Goal: Task Accomplishment & Management: Manage account settings

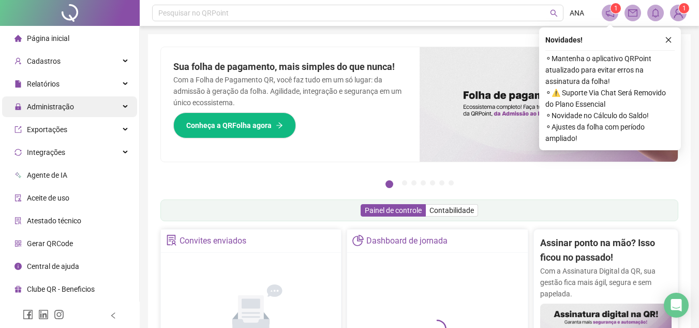
click at [36, 112] on span "Administração" at bounding box center [44, 106] width 60 height 21
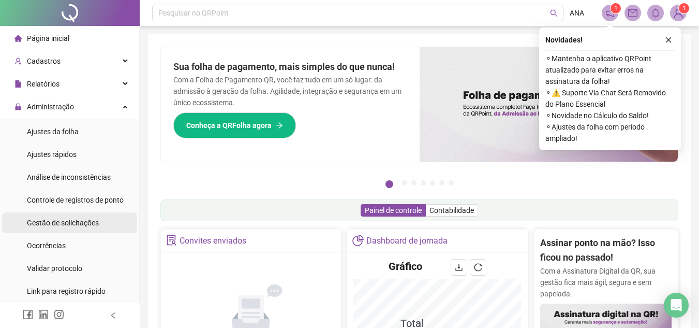
click at [63, 223] on span "Gestão de solicitações" at bounding box center [63, 222] width 72 height 8
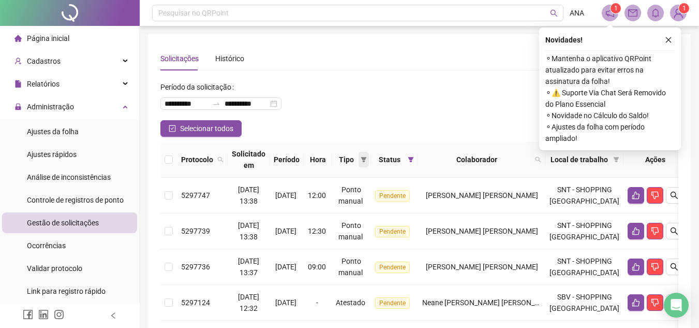
click at [367, 160] on icon "filter" at bounding box center [364, 159] width 6 height 6
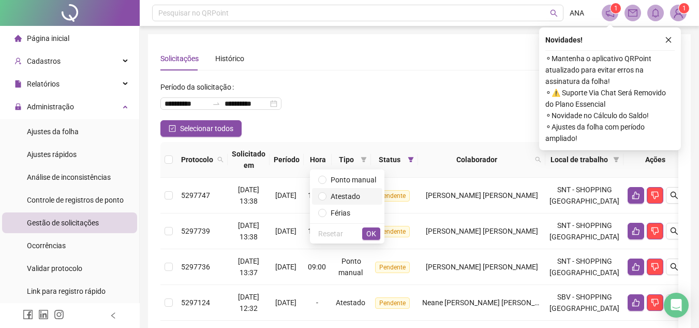
click at [360, 193] on span "Atestado" at bounding box center [345, 196] width 29 height 8
click at [372, 232] on span "OK" at bounding box center [371, 233] width 10 height 11
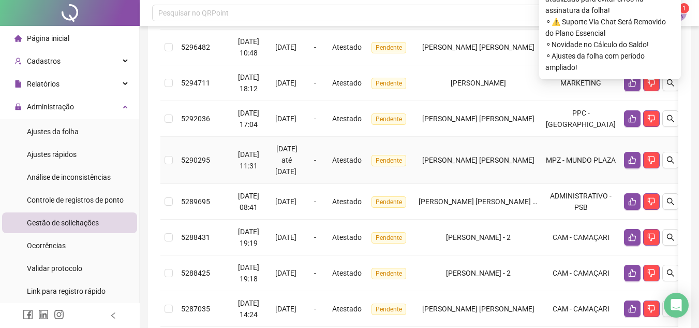
scroll to position [18, 0]
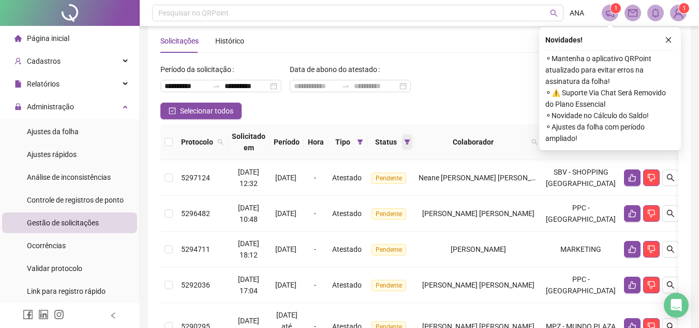
click at [412, 138] on span at bounding box center [407, 142] width 10 height 16
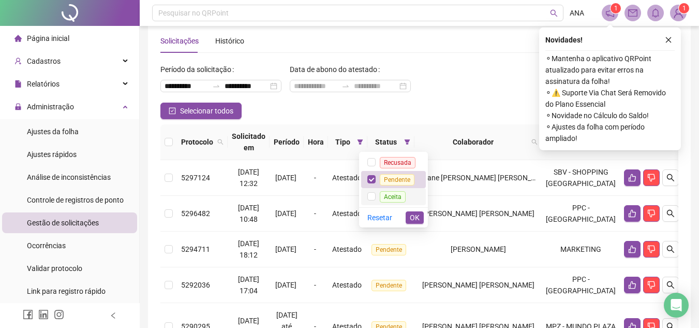
click at [388, 196] on span "Aceita" at bounding box center [393, 196] width 26 height 11
click at [415, 212] on span "OK" at bounding box center [415, 217] width 10 height 11
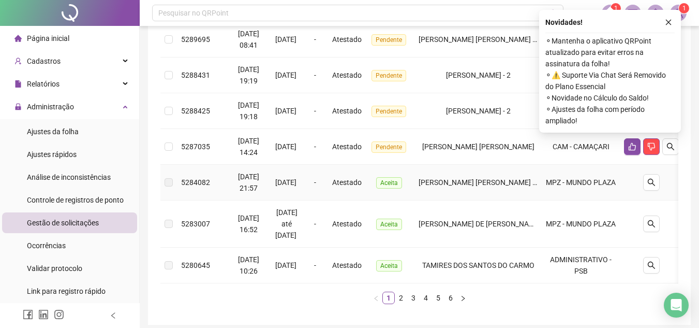
scroll to position [328, 0]
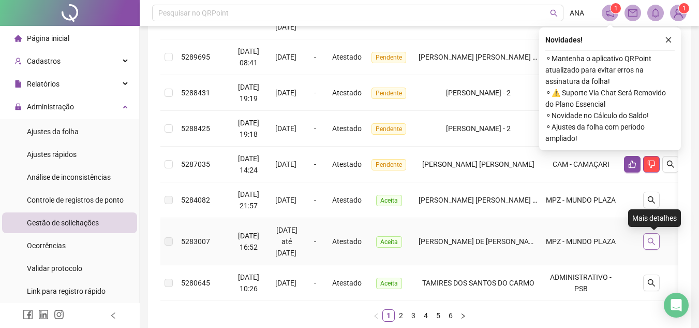
click at [650, 239] on icon "search" at bounding box center [651, 241] width 8 height 8
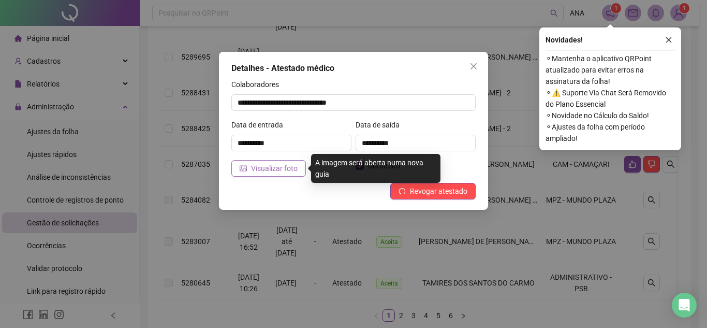
click at [280, 168] on span "Visualizar foto" at bounding box center [274, 167] width 47 height 11
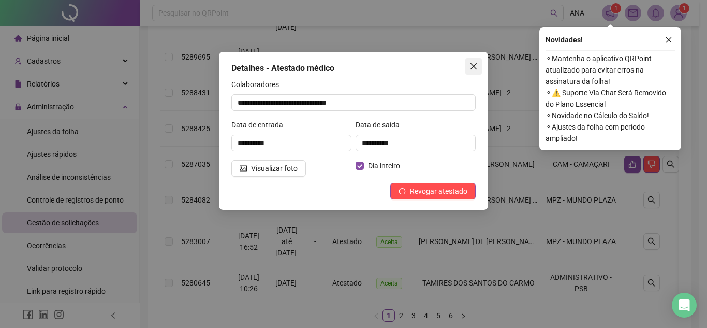
click at [476, 69] on icon "close" at bounding box center [473, 66] width 8 height 8
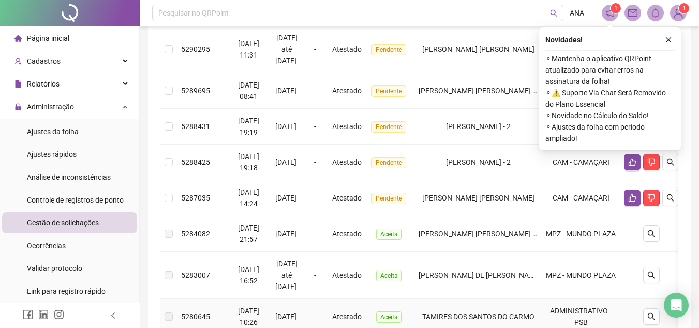
scroll to position [276, 0]
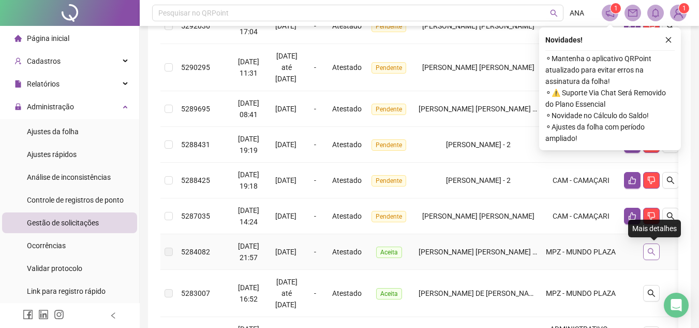
click at [653, 249] on icon "search" at bounding box center [651, 251] width 8 height 8
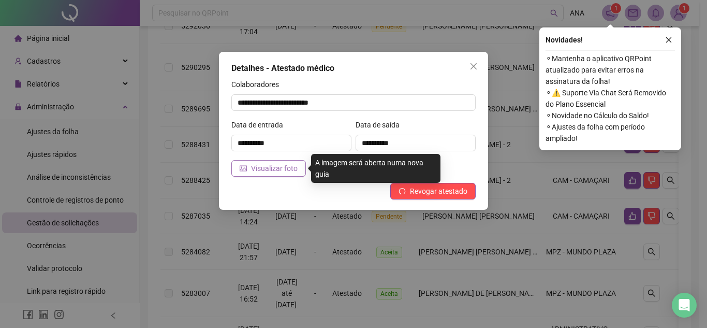
click at [261, 162] on span "Visualizar foto" at bounding box center [274, 167] width 47 height 11
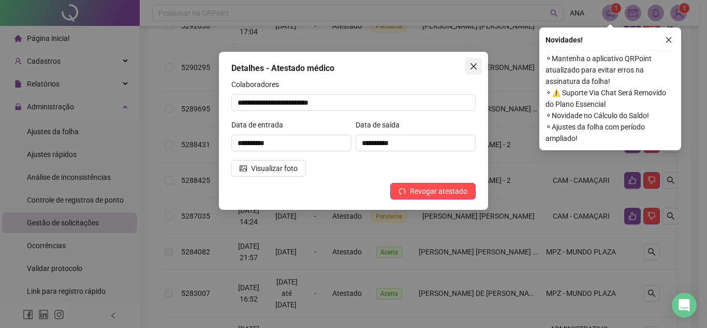
click at [475, 65] on icon "close" at bounding box center [473, 66] width 6 height 6
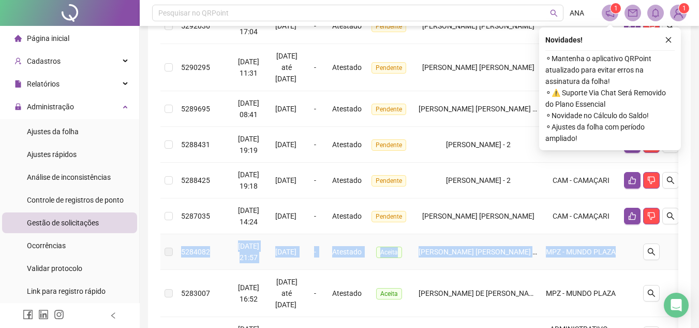
drag, startPoint x: 182, startPoint y: 252, endPoint x: 601, endPoint y: 261, distance: 419.3
click at [601, 261] on tr "5284082 [DATE] 21:57 13/08/2025 - Atestado Aceita [PERSON_NAME] [PERSON_NAME] C…" at bounding box center [421, 252] width 523 height 36
copy tr "5284082 [DATE] 21:57 13/08/2025 - Atestado Aceita [PERSON_NAME] [PERSON_NAME] C…"
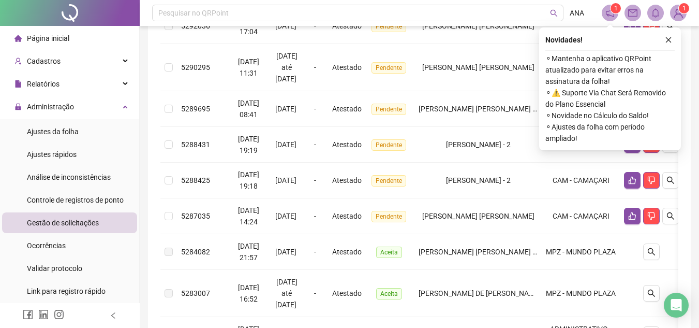
click at [681, 247] on div "**********" at bounding box center [419, 76] width 543 height 636
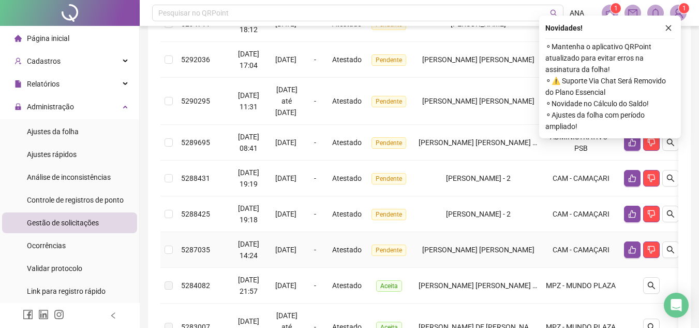
scroll to position [225, 0]
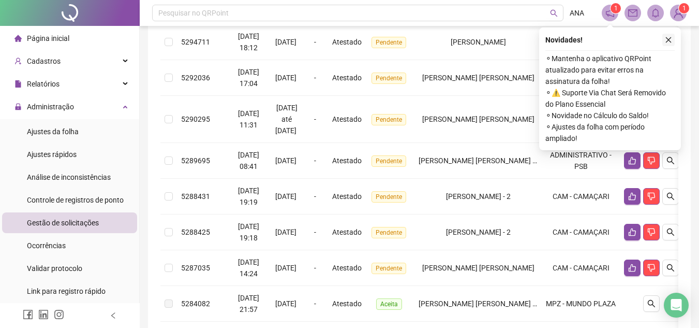
click at [670, 38] on icon "close" at bounding box center [668, 39] width 7 height 7
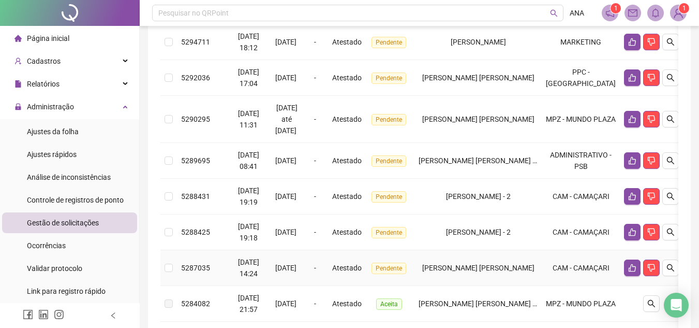
drag, startPoint x: 180, startPoint y: 270, endPoint x: 616, endPoint y: 244, distance: 437.6
click at [616, 244] on tbody "5297124 [DATE] 12:32 18/08/2025 - Atestado Pendente Neane [PERSON_NAME] [PERSON…" at bounding box center [421, 178] width 523 height 451
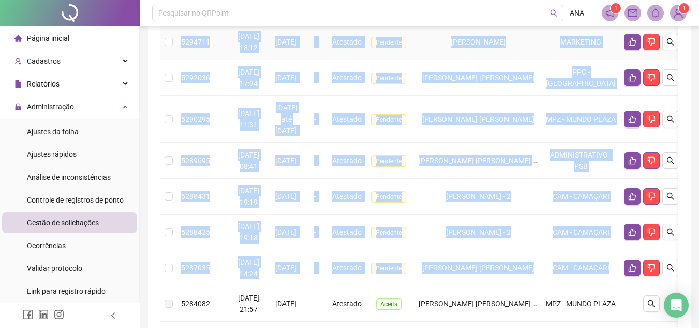
drag, startPoint x: 617, startPoint y: 274, endPoint x: 180, endPoint y: 50, distance: 491.8
click at [180, 50] on tbody "5297124 [DATE] 12:32 18/08/2025 - Atestado Pendente Neane [PERSON_NAME] [PERSON…" at bounding box center [421, 178] width 523 height 451
copy tbody "5294711 [DATE] 18:12 12/08/2025 - Atestado Pendente [PERSON_NAME] MARKETING 529…"
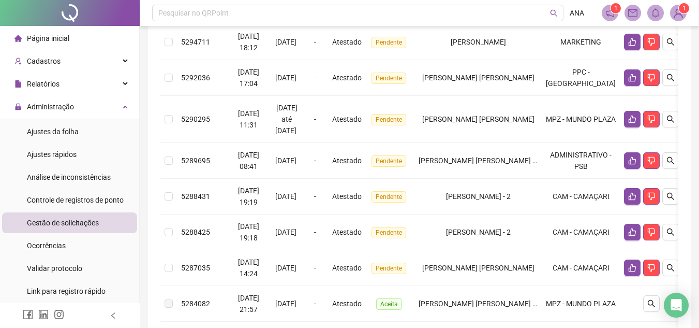
click at [686, 250] on div "**********" at bounding box center [419, 128] width 543 height 636
click at [673, 263] on icon "search" at bounding box center [671, 267] width 8 height 8
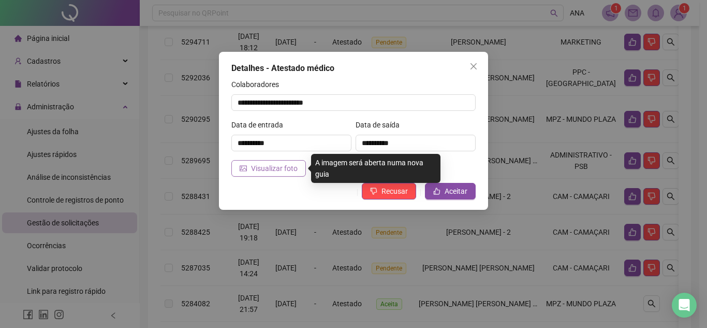
click at [274, 169] on span "Visualizar foto" at bounding box center [274, 167] width 47 height 11
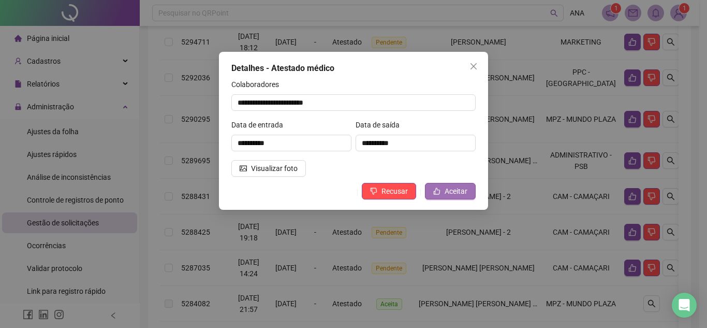
click at [454, 191] on span "Aceitar" at bounding box center [456, 190] width 23 height 11
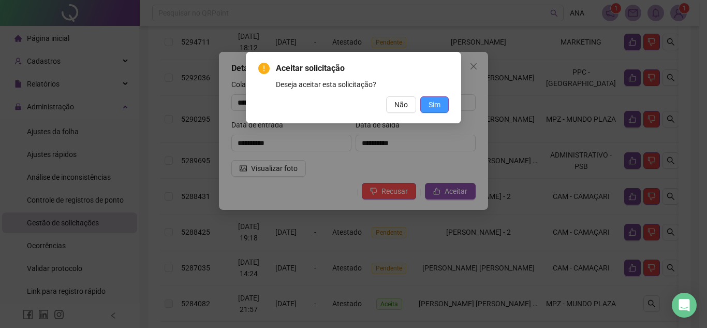
click at [433, 101] on span "Sim" at bounding box center [434, 104] width 12 height 11
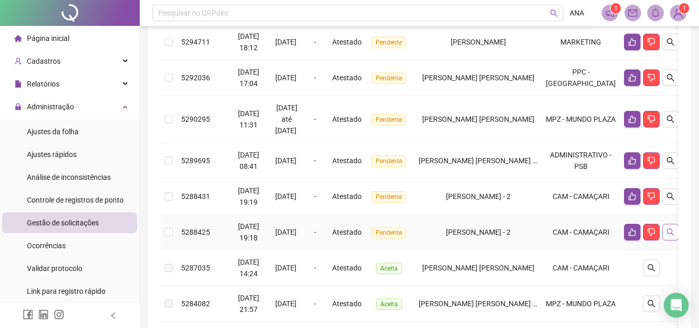
click at [668, 232] on button "button" at bounding box center [670, 232] width 17 height 17
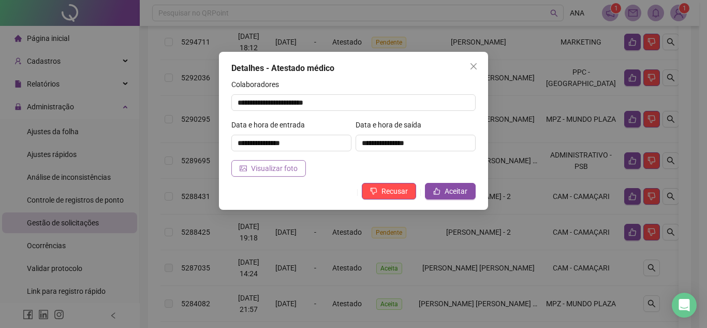
click at [276, 167] on span "Visualizar foto" at bounding box center [274, 167] width 47 height 11
click at [437, 184] on button "Aceitar" at bounding box center [450, 191] width 51 height 17
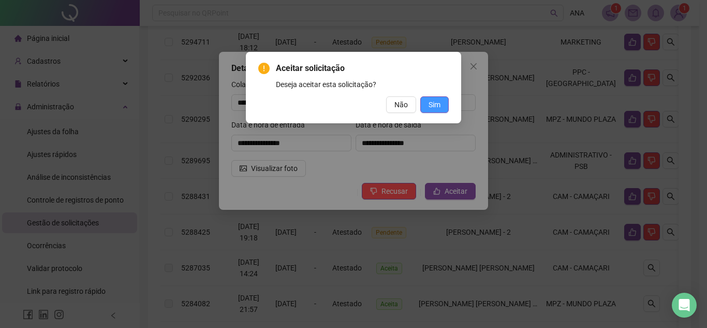
click at [435, 106] on span "Sim" at bounding box center [434, 104] width 12 height 11
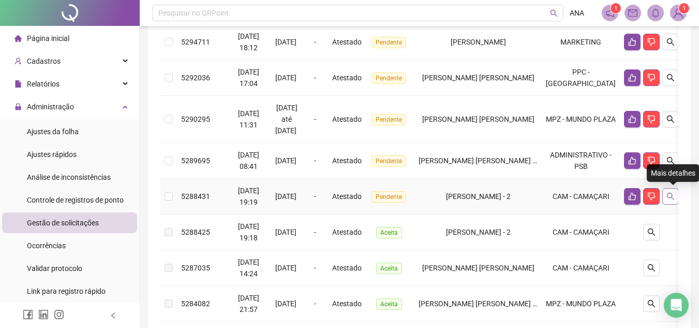
click at [673, 196] on icon "search" at bounding box center [671, 196] width 8 height 8
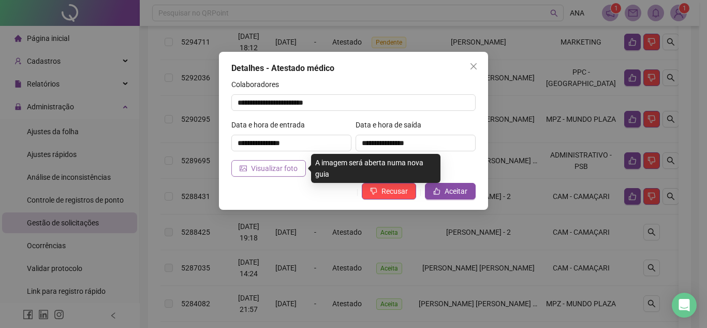
click at [278, 166] on span "Visualizar foto" at bounding box center [274, 167] width 47 height 11
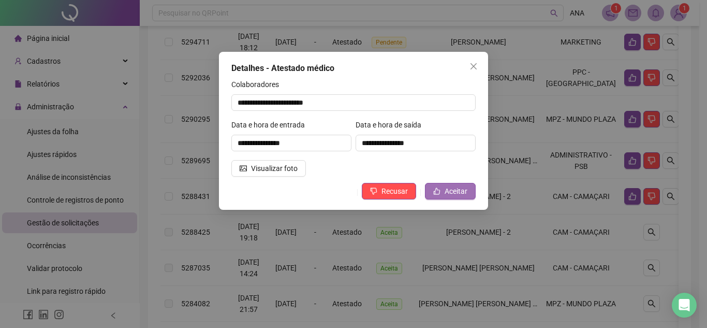
click at [449, 194] on span "Aceitar" at bounding box center [456, 190] width 23 height 11
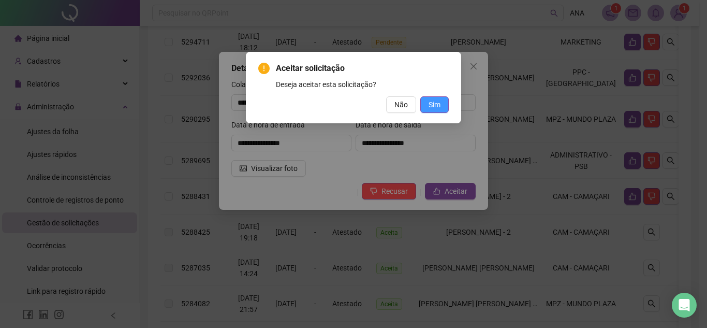
click at [427, 102] on button "Sim" at bounding box center [434, 104] width 28 height 17
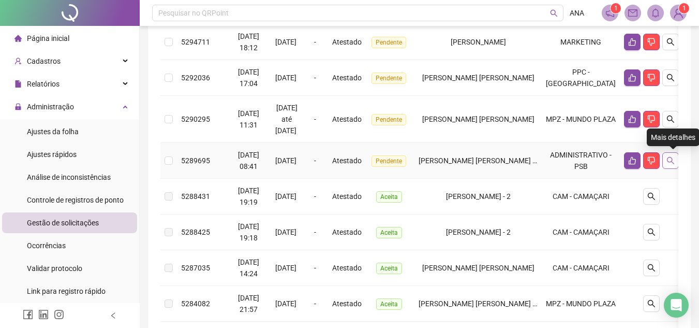
click at [674, 164] on icon "search" at bounding box center [671, 160] width 8 height 8
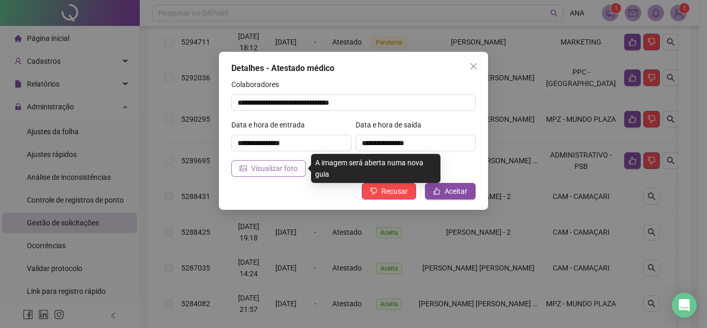
click at [252, 166] on span "Visualizar foto" at bounding box center [274, 167] width 47 height 11
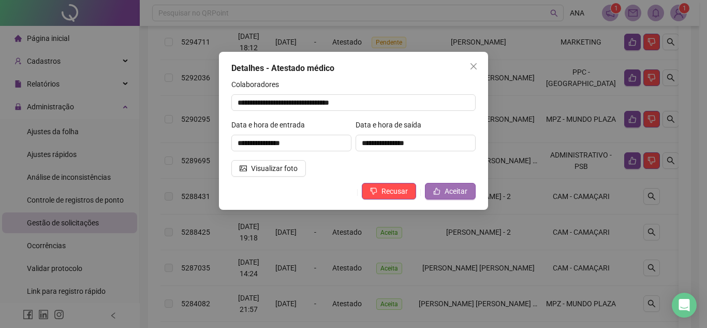
click at [457, 186] on span "Aceitar" at bounding box center [456, 190] width 23 height 11
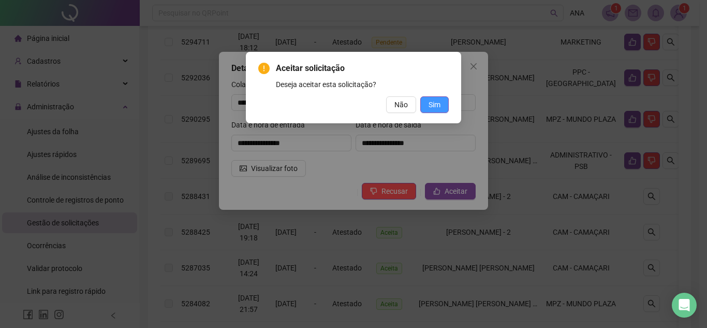
click at [426, 101] on button "Sim" at bounding box center [434, 104] width 28 height 17
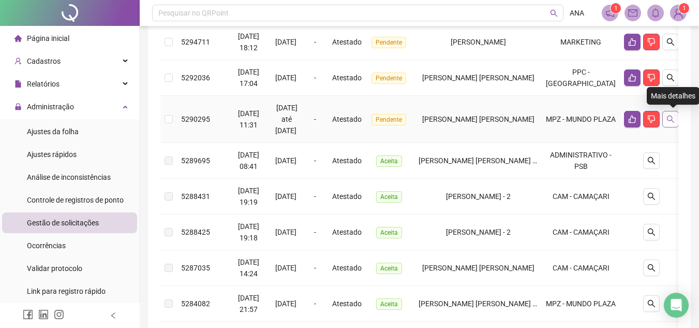
click at [668, 116] on button "button" at bounding box center [670, 119] width 17 height 17
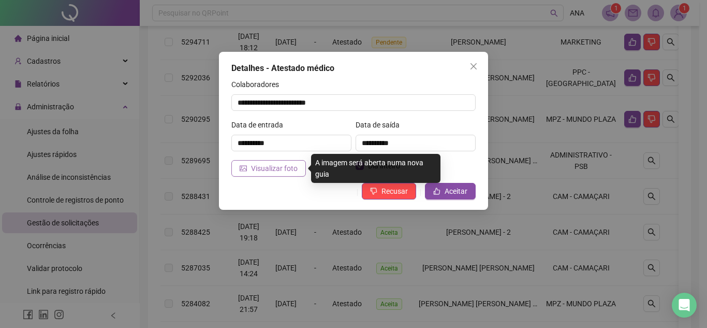
click at [285, 165] on span "Visualizar foto" at bounding box center [274, 167] width 47 height 11
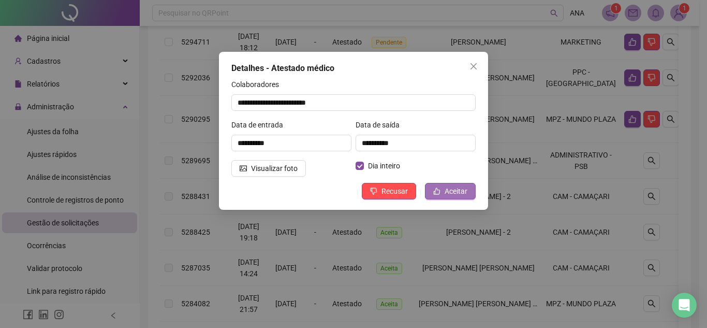
click at [430, 185] on button "Aceitar" at bounding box center [450, 191] width 51 height 17
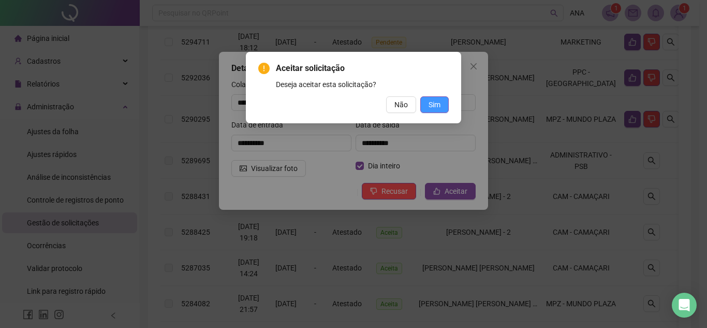
click at [437, 103] on span "Sim" at bounding box center [434, 104] width 12 height 11
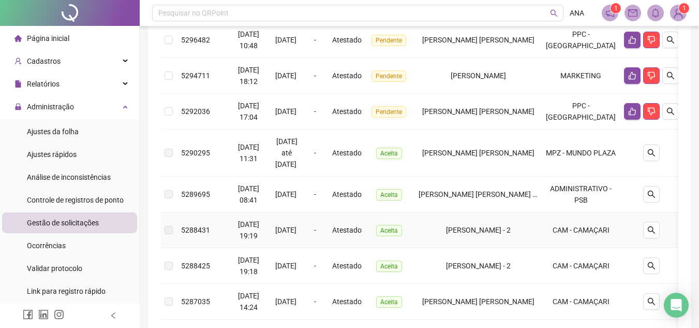
scroll to position [173, 0]
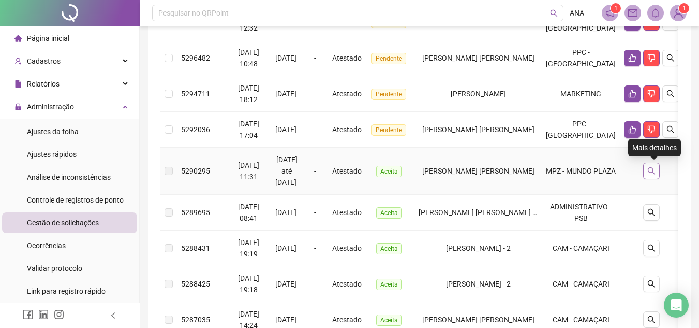
click at [658, 166] on button "button" at bounding box center [651, 170] width 17 height 17
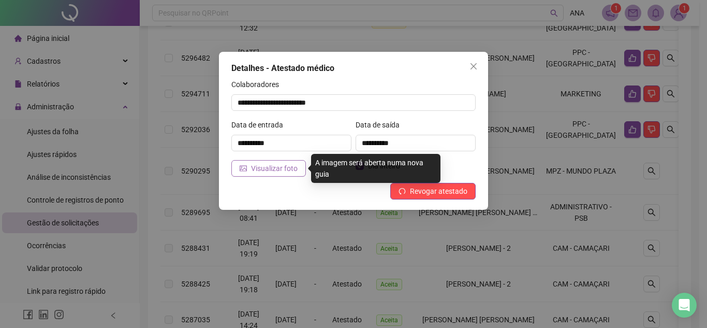
click at [278, 161] on button "Visualizar foto" at bounding box center [268, 168] width 75 height 17
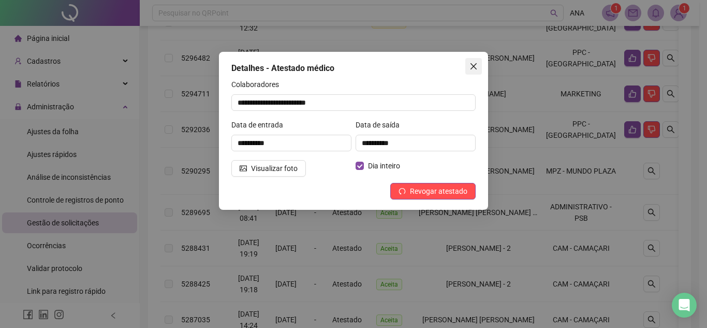
click at [478, 67] on span "Close" at bounding box center [473, 66] width 17 height 8
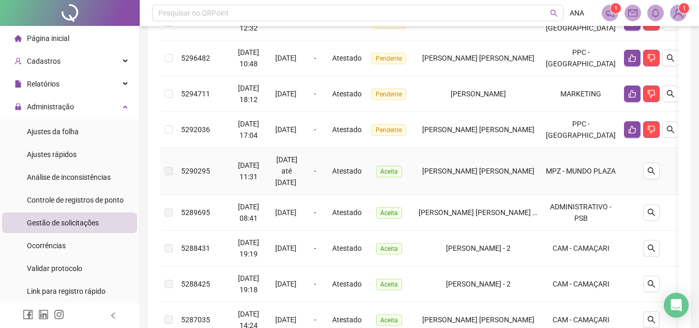
scroll to position [121, 0]
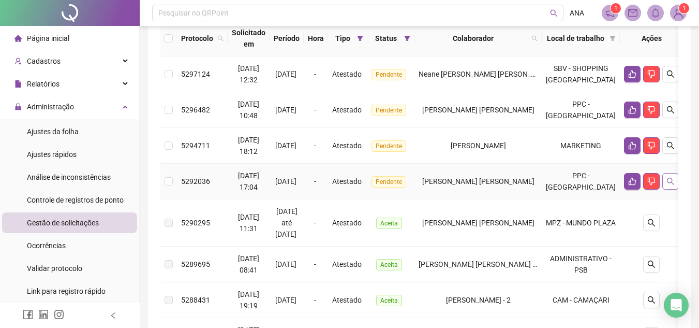
click at [671, 178] on icon "search" at bounding box center [670, 181] width 7 height 7
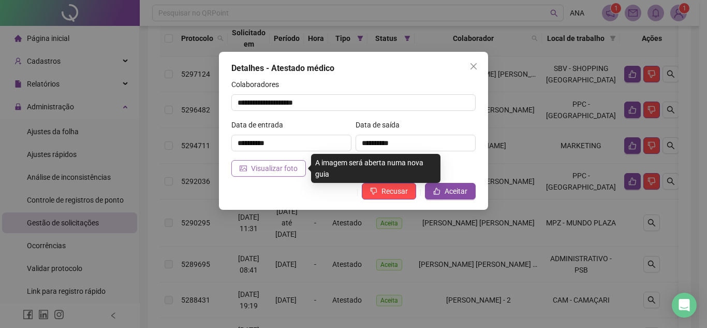
click at [297, 170] on button "Visualizar foto" at bounding box center [268, 168] width 75 height 17
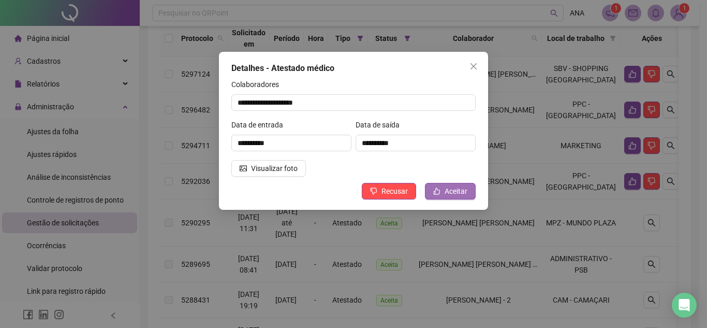
click at [440, 190] on icon "like" at bounding box center [437, 191] width 7 height 7
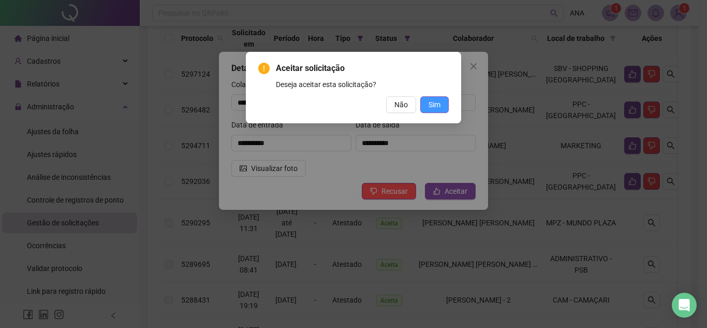
click at [436, 104] on span "Sim" at bounding box center [434, 104] width 12 height 11
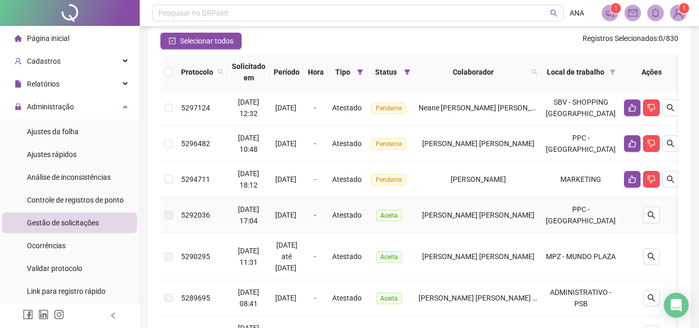
scroll to position [69, 0]
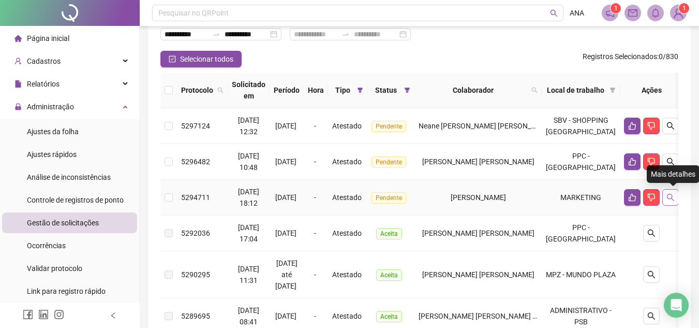
click at [674, 197] on icon "search" at bounding box center [671, 197] width 8 height 8
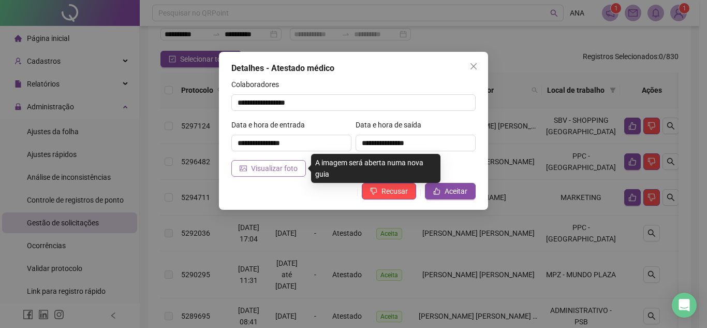
click at [287, 170] on span "Visualizar foto" at bounding box center [274, 167] width 47 height 11
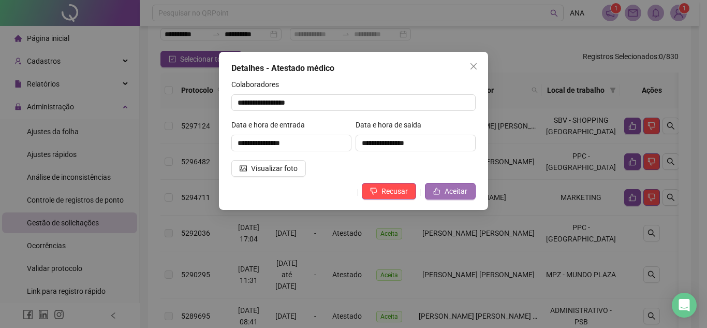
click at [443, 191] on button "Aceitar" at bounding box center [450, 191] width 51 height 17
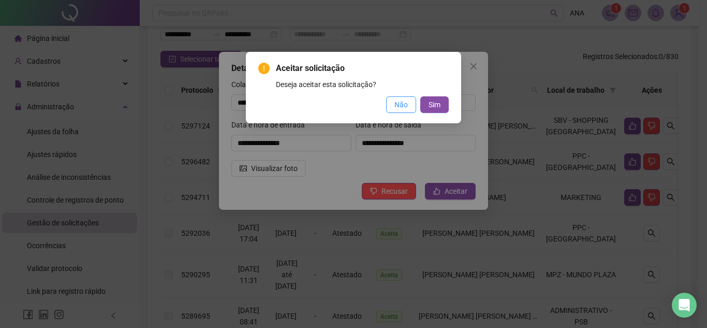
click at [395, 101] on span "Não" at bounding box center [400, 104] width 13 height 11
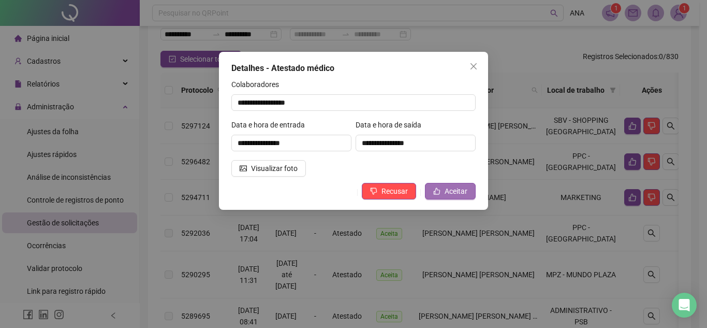
click at [447, 185] on span "Aceitar" at bounding box center [456, 190] width 23 height 11
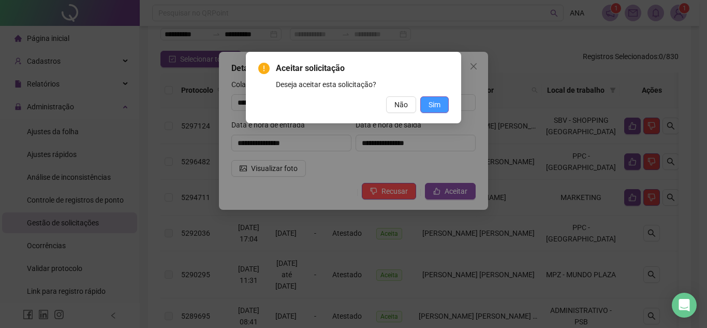
click at [431, 100] on span "Sim" at bounding box center [434, 104] width 12 height 11
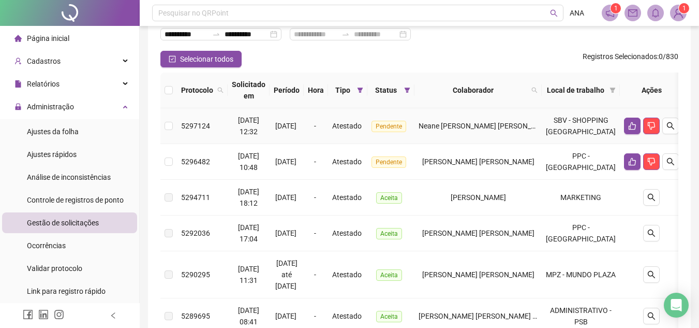
drag, startPoint x: 620, startPoint y: 168, endPoint x: 181, endPoint y: 127, distance: 441.2
click at [181, 127] on tbody "5297124 [DATE] 12:32 18/08/2025 - Atestado Pendente Neane [PERSON_NAME] [PERSON…" at bounding box center [421, 333] width 523 height 451
copy tbody "5297124 [DATE] 12:32 18/08/2025 - Atestado Pendente Neane [PERSON_NAME] [PERSON…"
click at [672, 180] on td at bounding box center [651, 198] width 63 height 36
click at [675, 163] on icon "search" at bounding box center [671, 161] width 8 height 8
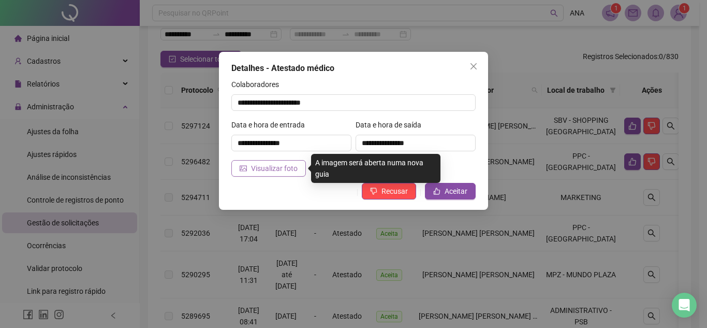
click at [278, 171] on span "Visualizar foto" at bounding box center [274, 167] width 47 height 11
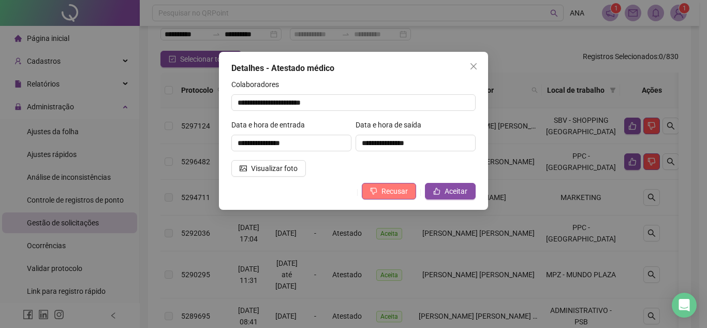
click at [377, 188] on icon "dislike" at bounding box center [374, 191] width 7 height 7
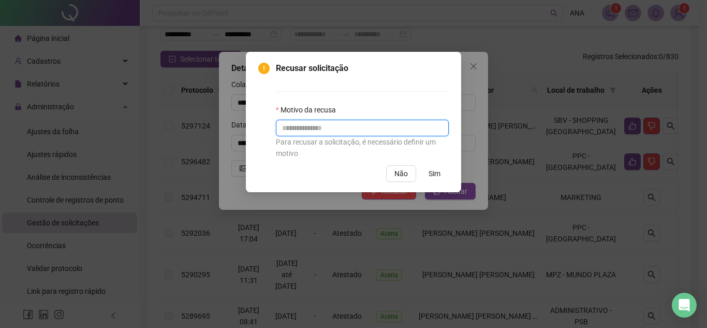
click at [334, 126] on input "text" at bounding box center [362, 128] width 173 height 17
type input "**********"
click at [440, 173] on button "Sim" at bounding box center [434, 173] width 28 height 17
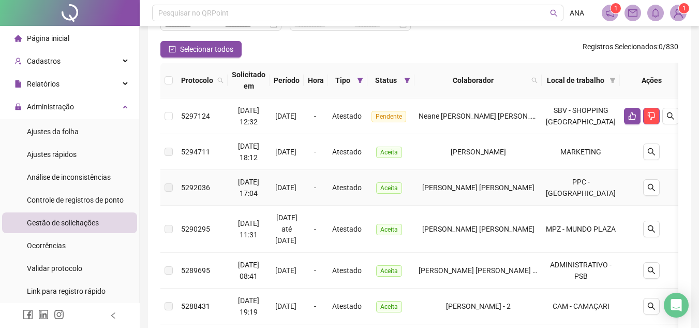
scroll to position [103, 0]
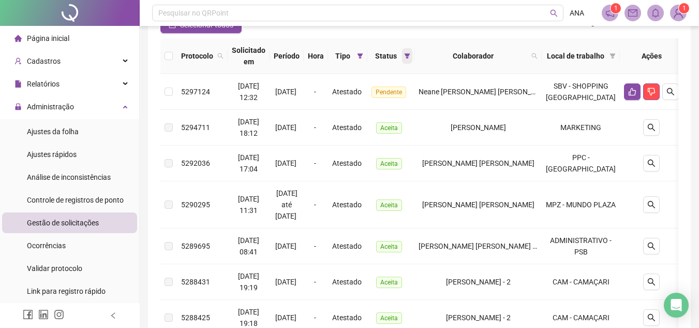
click at [412, 51] on span at bounding box center [407, 56] width 10 height 16
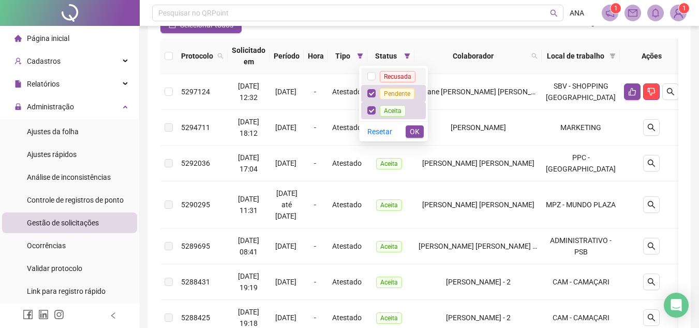
click at [407, 76] on span "Recusada" at bounding box center [398, 76] width 36 height 11
click at [414, 132] on span "OK" at bounding box center [415, 131] width 10 height 11
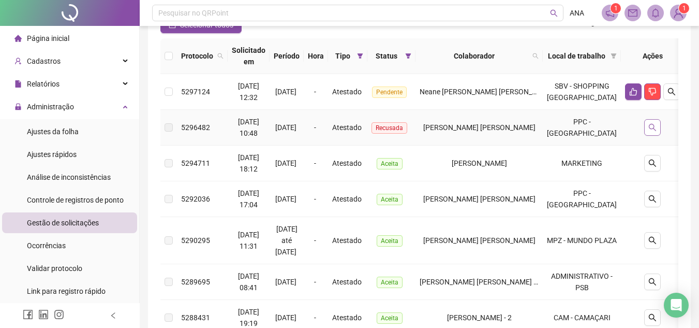
click at [657, 125] on icon "search" at bounding box center [652, 127] width 8 height 8
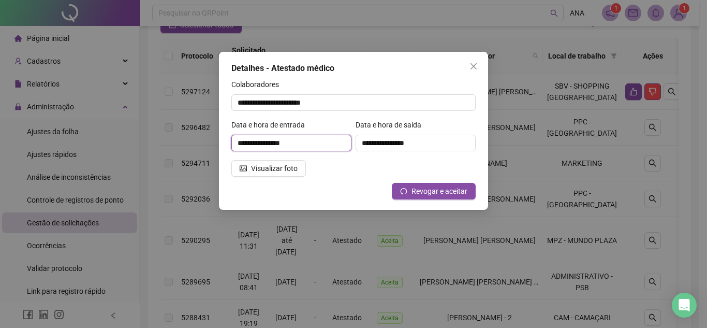
drag, startPoint x: 308, startPoint y: 143, endPoint x: 237, endPoint y: 143, distance: 70.9
click at [237, 143] on input "**********" at bounding box center [291, 143] width 120 height 17
click at [471, 65] on icon "close" at bounding box center [473, 66] width 8 height 8
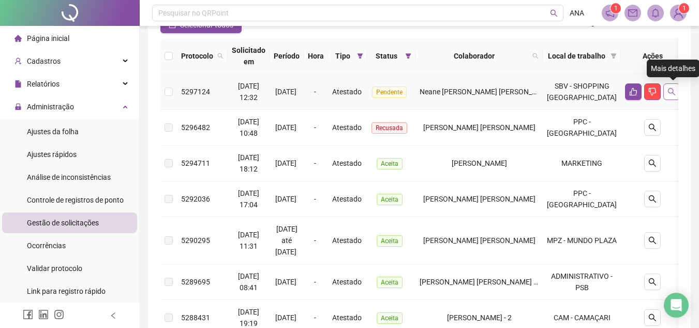
click at [670, 91] on icon "search" at bounding box center [671, 91] width 7 height 7
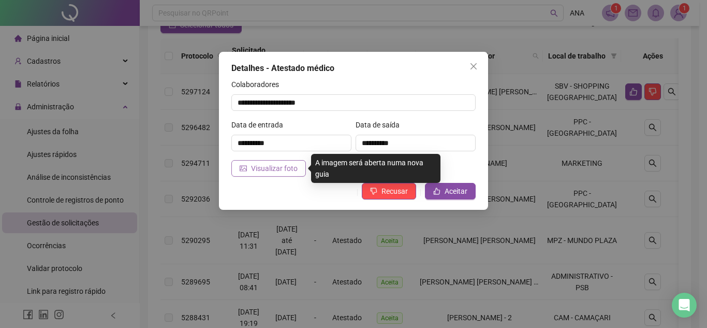
click at [274, 174] on button "Visualizar foto" at bounding box center [268, 168] width 75 height 17
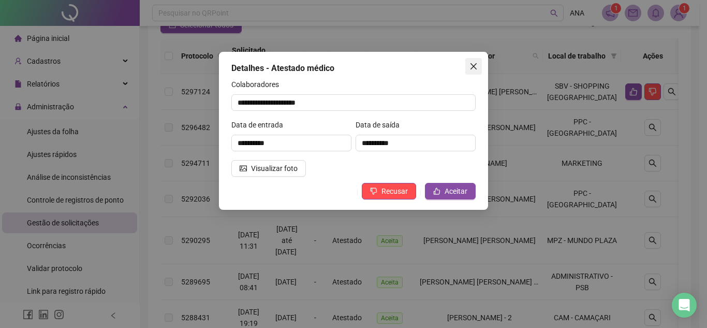
click at [471, 67] on icon "close" at bounding box center [473, 66] width 8 height 8
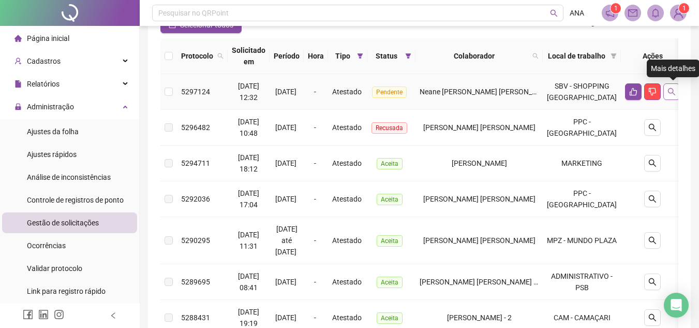
click at [676, 94] on icon "search" at bounding box center [672, 91] width 8 height 8
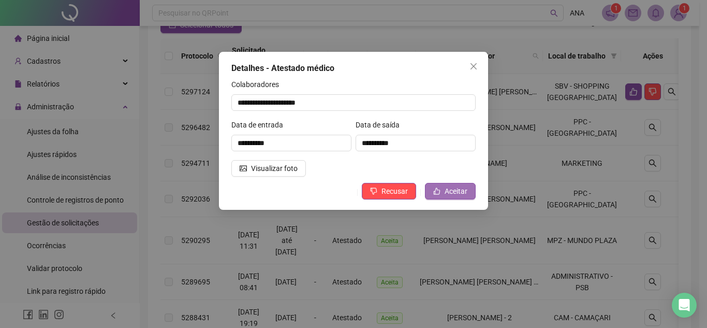
click at [455, 188] on span "Aceitar" at bounding box center [456, 190] width 23 height 11
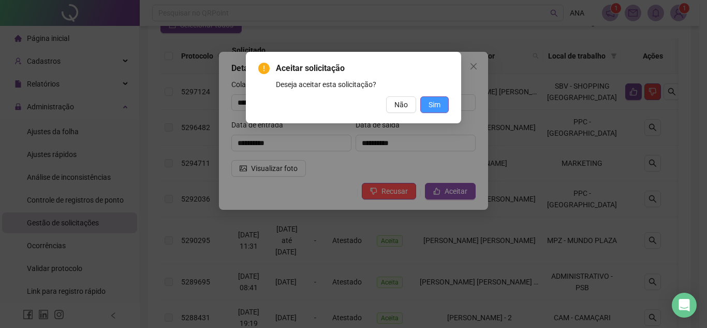
click at [437, 102] on span "Sim" at bounding box center [434, 104] width 12 height 11
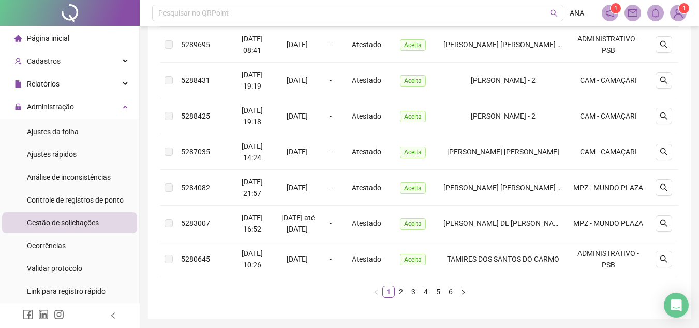
scroll to position [362, 0]
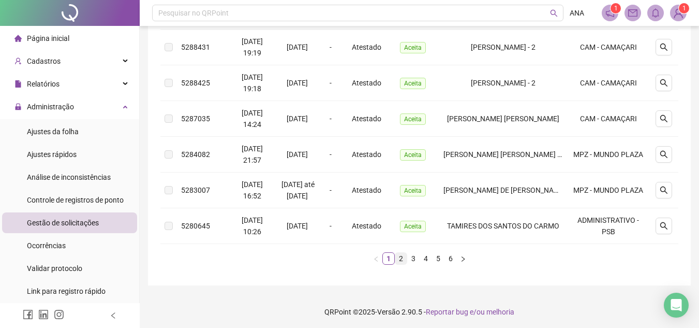
click at [399, 264] on link "2" at bounding box center [400, 258] width 11 height 11
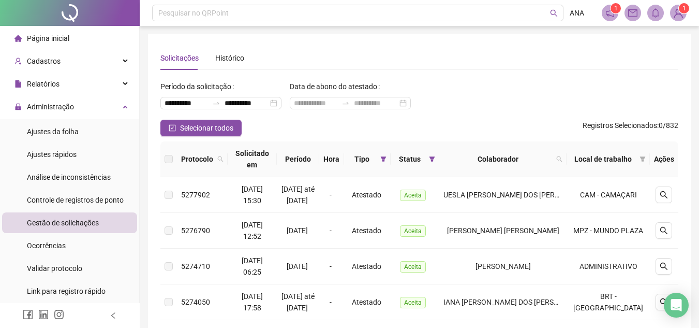
scroll to position [0, 0]
click at [435, 159] on icon "filter" at bounding box center [432, 159] width 6 height 6
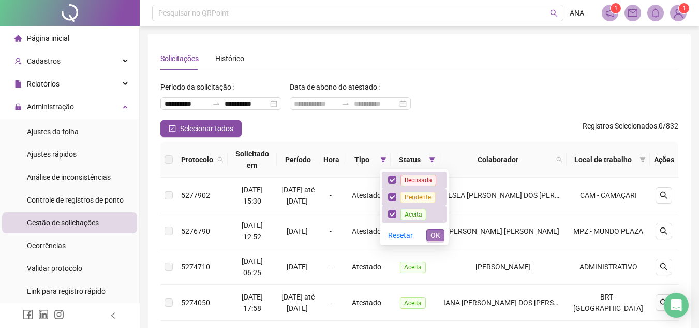
click at [435, 234] on span "OK" at bounding box center [436, 234] width 10 height 11
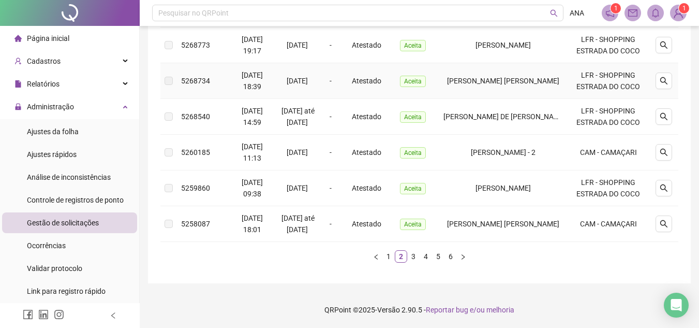
scroll to position [410, 0]
click at [415, 256] on link "3" at bounding box center [413, 255] width 11 height 11
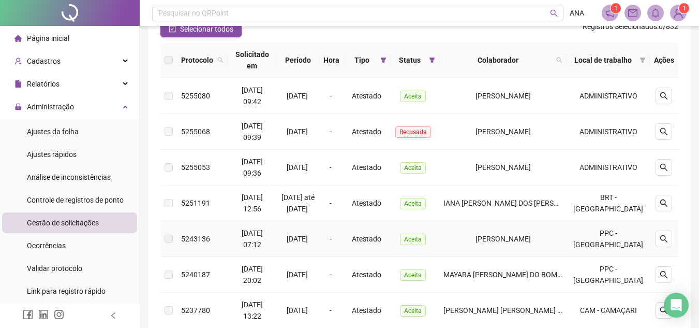
scroll to position [48, 0]
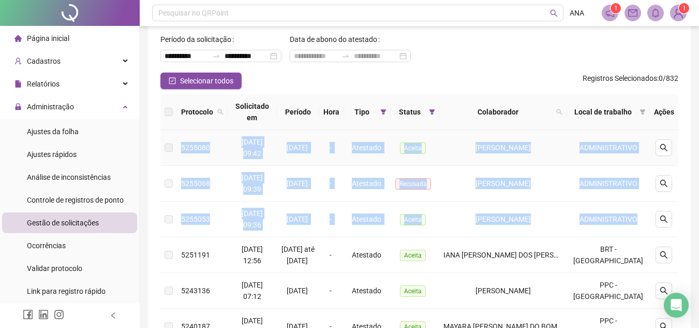
drag, startPoint x: 645, startPoint y: 219, endPoint x: 180, endPoint y: 152, distance: 469.6
copy tbody "5255080 [DATE] 09:42 06/08/2025 - Atestado Aceita [PERSON_NAME] ADMINISTRATIVO …"
click at [669, 185] on button "button" at bounding box center [664, 183] width 17 height 17
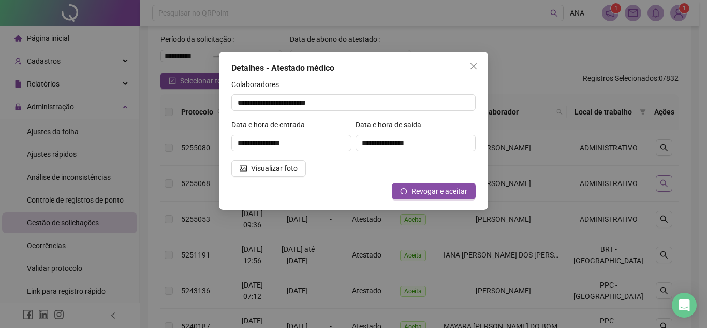
click at [669, 185] on div "**********" at bounding box center [353, 164] width 707 height 328
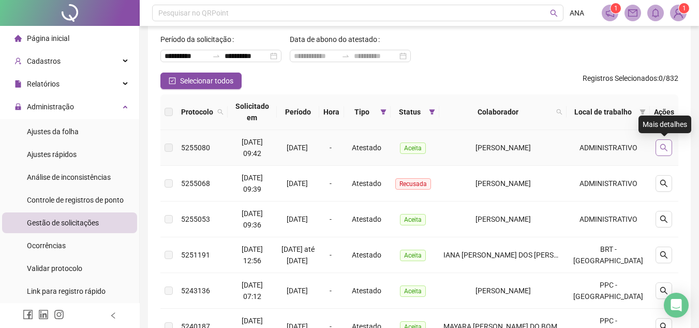
click at [663, 142] on button "button" at bounding box center [664, 147] width 17 height 17
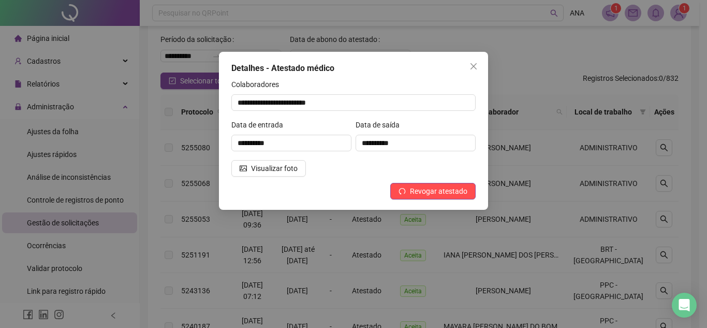
click at [663, 144] on div "**********" at bounding box center [353, 164] width 707 height 328
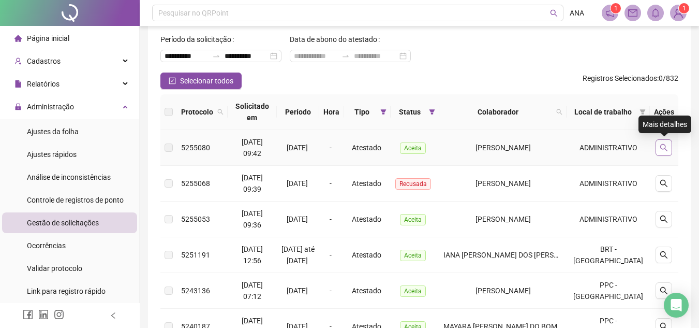
click at [667, 146] on icon "search" at bounding box center [664, 147] width 8 height 8
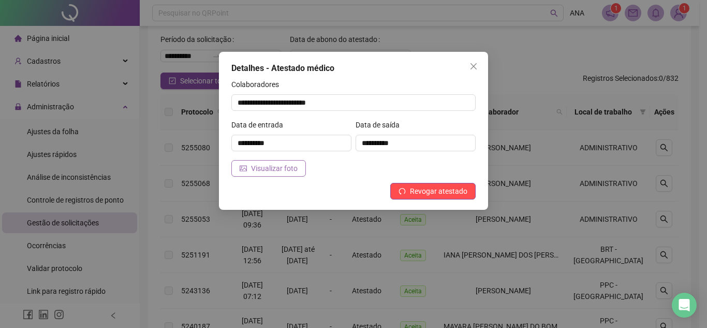
click at [279, 165] on span "Visualizar foto" at bounding box center [274, 167] width 47 height 11
click at [475, 67] on icon "close" at bounding box center [473, 66] width 6 height 6
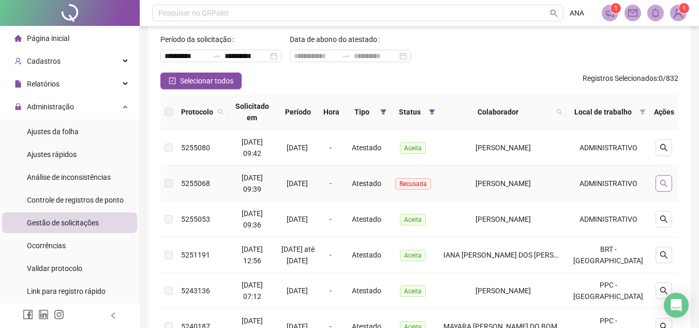
click at [660, 181] on icon "search" at bounding box center [664, 183] width 8 height 8
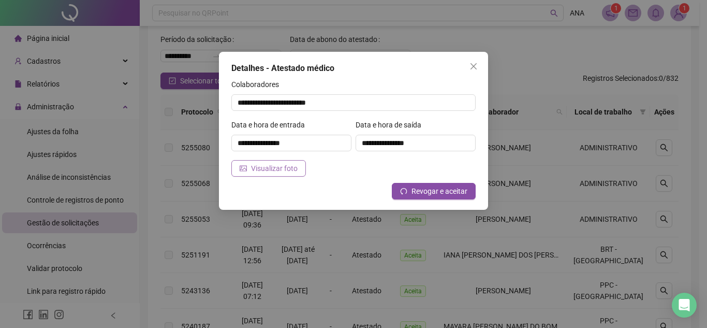
click at [278, 169] on span "Visualizar foto" at bounding box center [274, 167] width 47 height 11
click at [477, 67] on icon "close" at bounding box center [473, 66] width 8 height 8
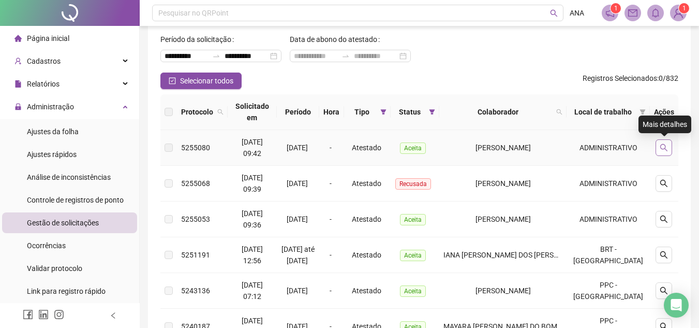
click at [668, 145] on icon "search" at bounding box center [664, 147] width 8 height 8
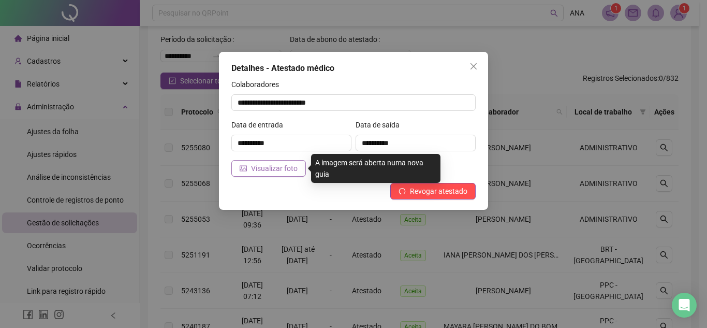
click at [294, 165] on span "Visualizar foto" at bounding box center [274, 167] width 47 height 11
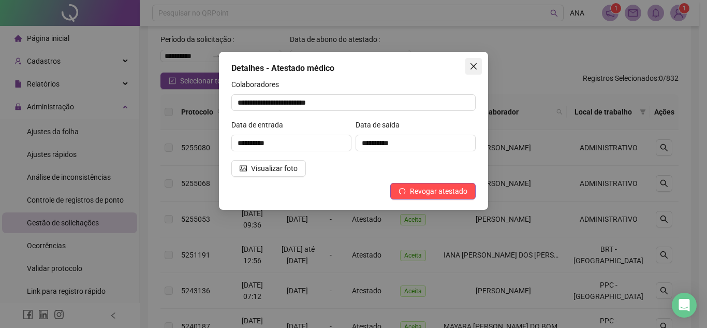
click at [477, 69] on icon "close" at bounding box center [473, 66] width 6 height 6
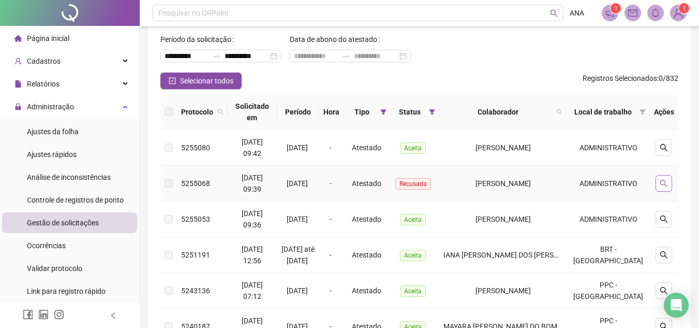
click at [656, 183] on button "button" at bounding box center [664, 183] width 17 height 17
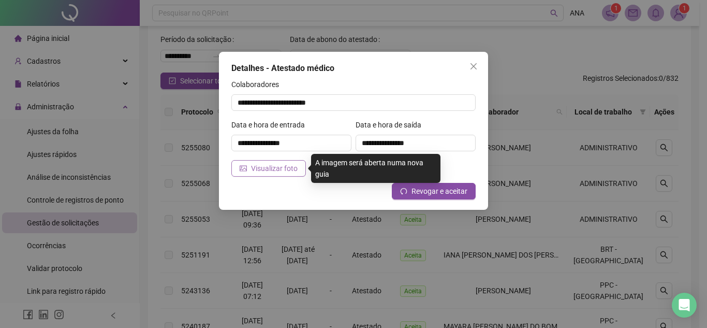
click at [294, 166] on span "Visualizar foto" at bounding box center [274, 167] width 47 height 11
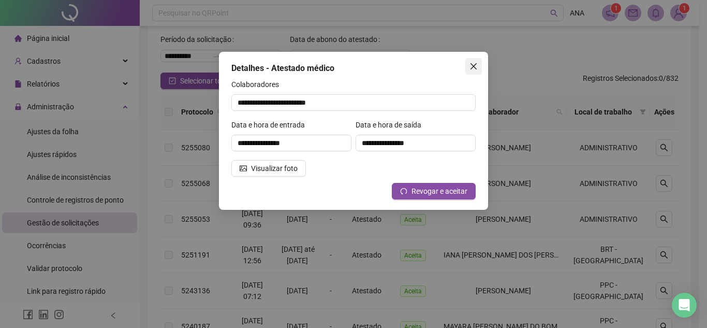
click at [471, 69] on icon "close" at bounding box center [473, 66] width 6 height 6
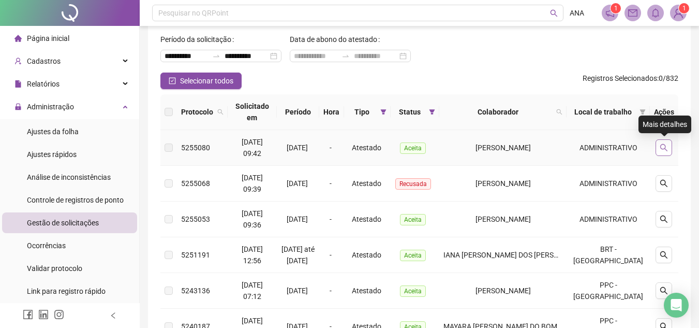
click at [664, 145] on icon "search" at bounding box center [664, 147] width 8 height 8
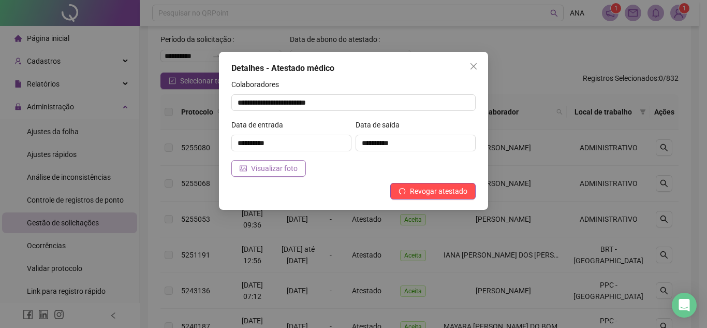
click at [266, 174] on button "Visualizar foto" at bounding box center [268, 168] width 75 height 17
click at [259, 173] on span "Visualizar foto" at bounding box center [274, 167] width 47 height 11
click at [471, 65] on icon "close" at bounding box center [473, 66] width 8 height 8
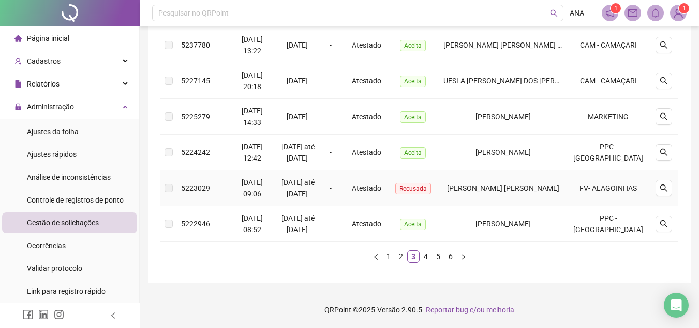
scroll to position [410, 0]
click at [398, 258] on link "2" at bounding box center [400, 255] width 11 height 11
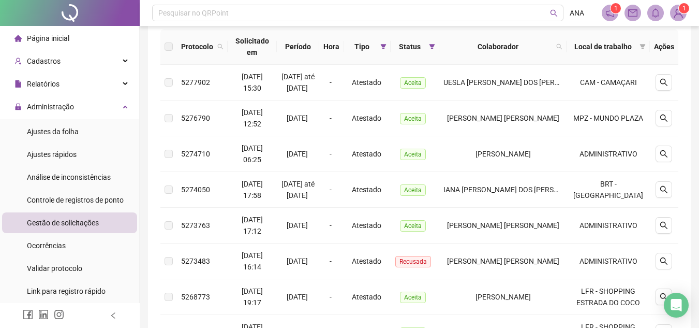
scroll to position [48, 0]
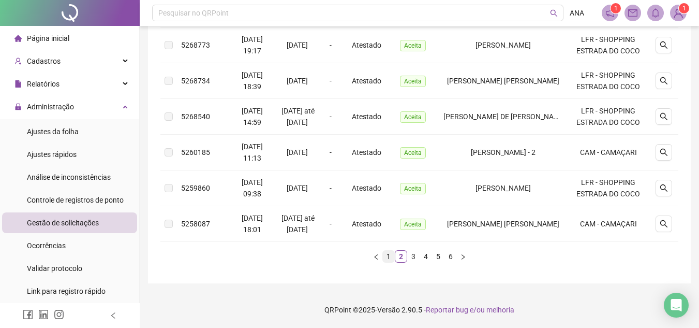
click at [388, 256] on link "1" at bounding box center [388, 255] width 11 height 11
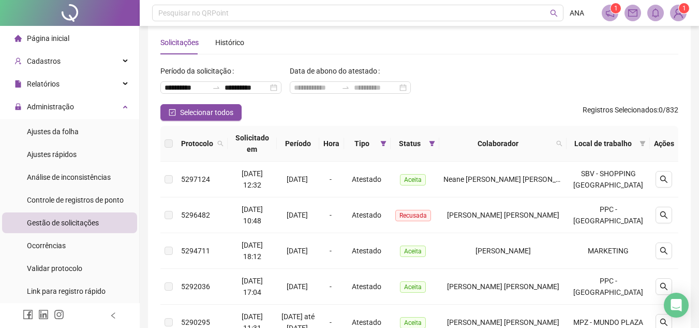
scroll to position [0, 0]
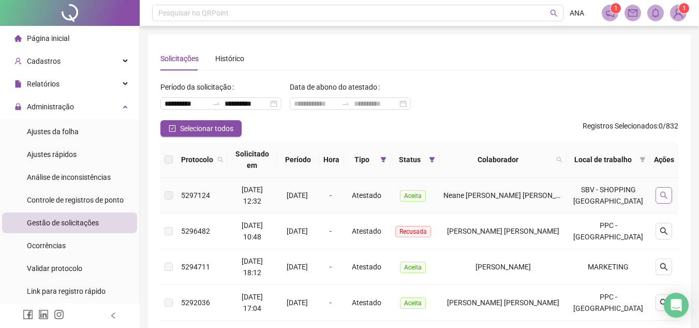
click at [661, 195] on icon "search" at bounding box center [663, 194] width 7 height 7
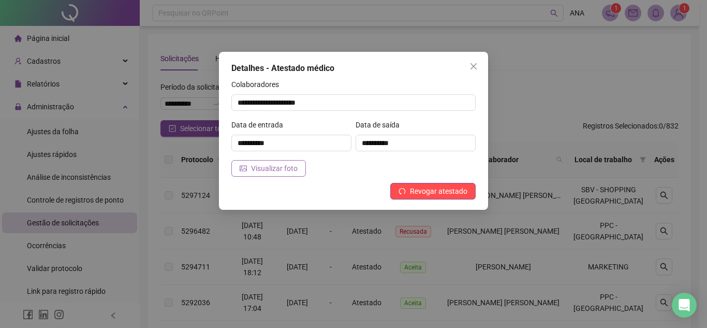
click at [267, 173] on span "Visualizar foto" at bounding box center [274, 167] width 47 height 11
click at [472, 67] on icon "close" at bounding box center [473, 66] width 8 height 8
